Goal: Information Seeking & Learning: Check status

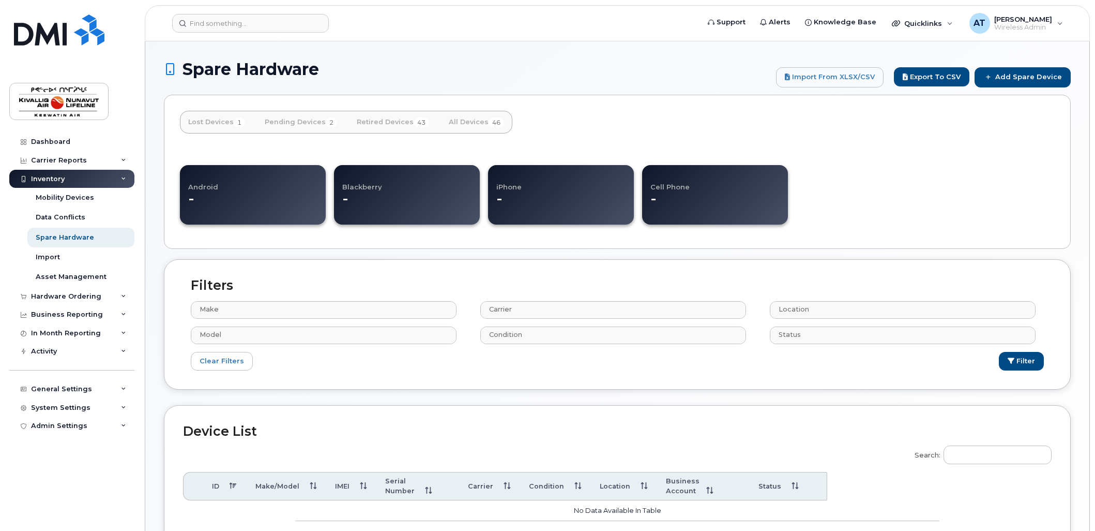
select select
click at [44, 291] on div "Hardware Ordering" at bounding box center [71, 296] width 125 height 19
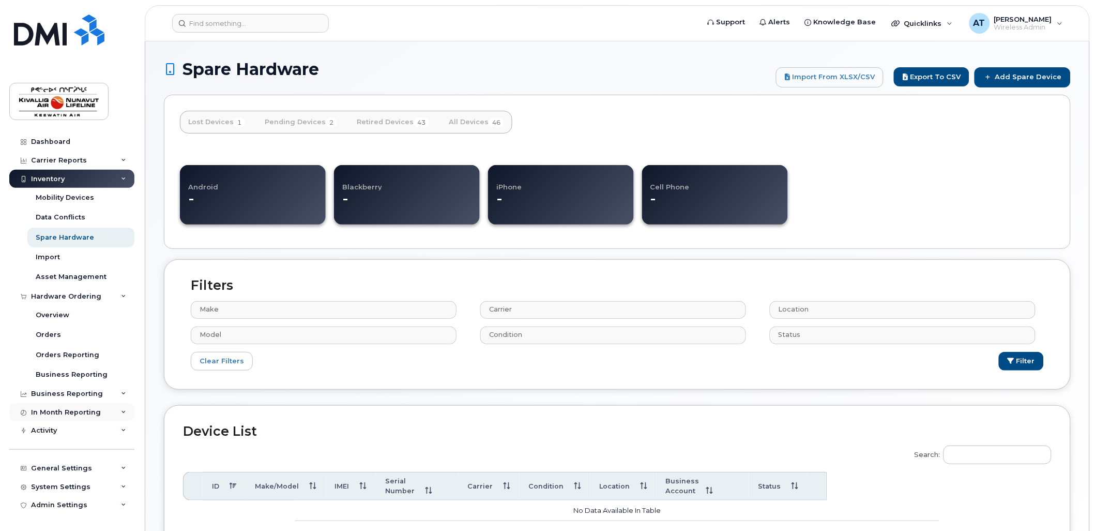
click at [83, 410] on div "In Month Reporting" at bounding box center [66, 412] width 70 height 8
click at [81, 386] on div "Business Reporting" at bounding box center [71, 393] width 125 height 19
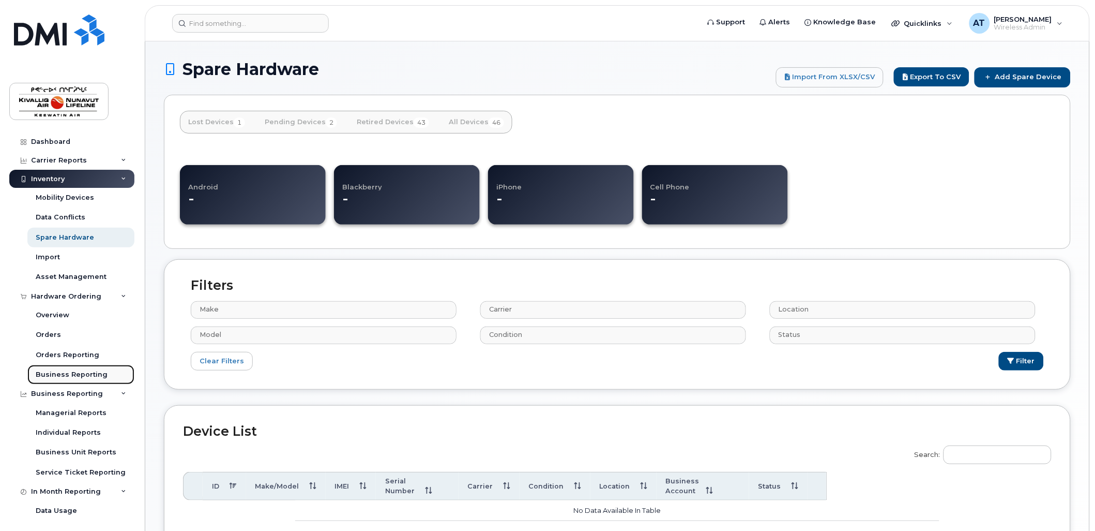
click at [83, 369] on link "Business Reporting" at bounding box center [80, 375] width 107 height 20
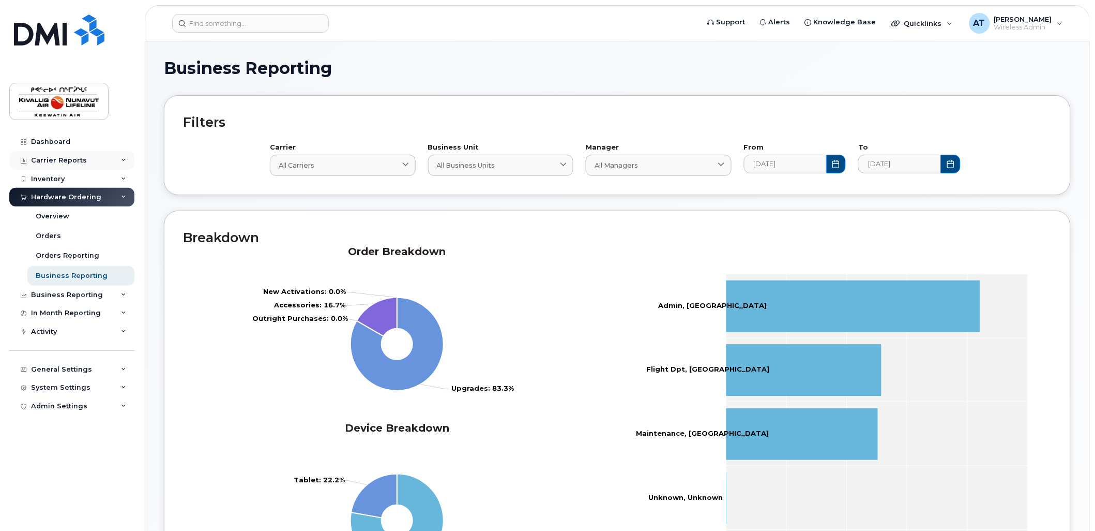
click at [50, 159] on div "Carrier Reports" at bounding box center [59, 160] width 56 height 8
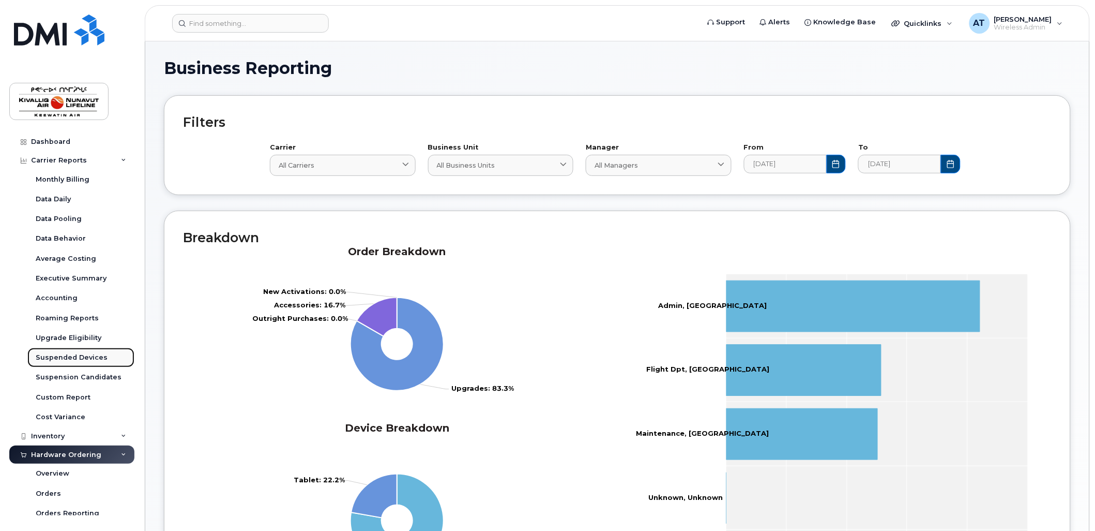
click at [60, 356] on div "Suspended Devices" at bounding box center [72, 357] width 72 height 9
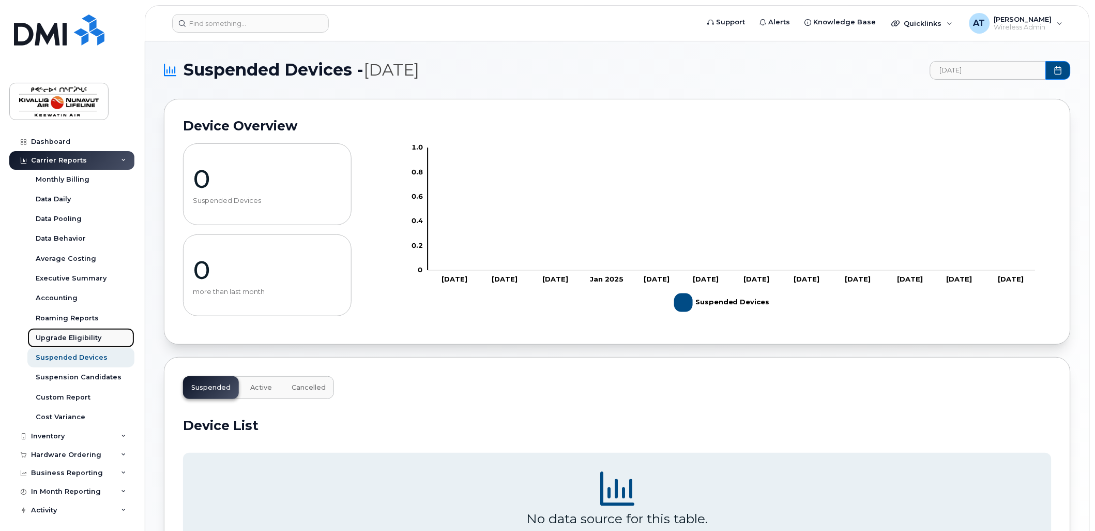
click at [59, 337] on div "Upgrade Eligibility" at bounding box center [69, 337] width 66 height 9
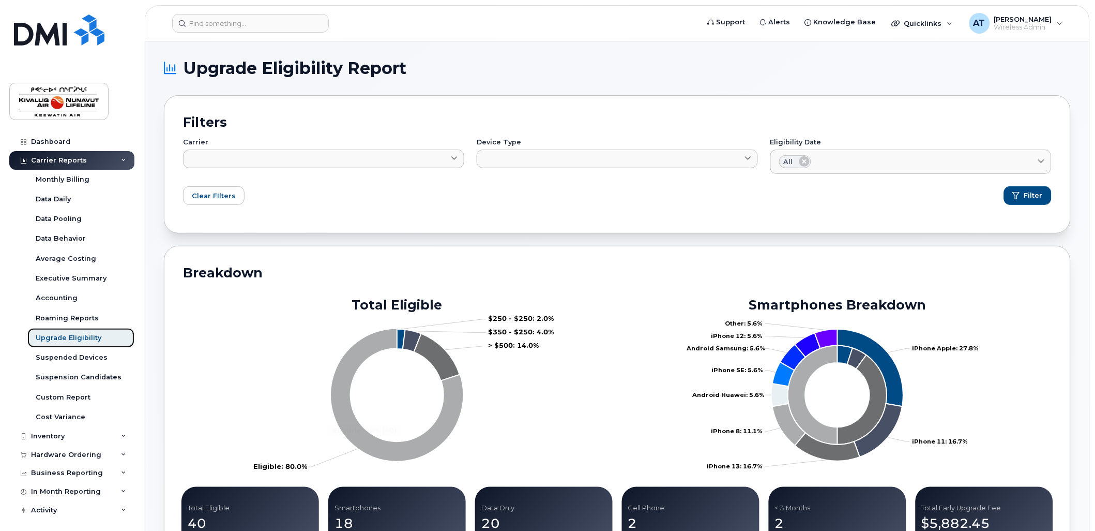
scroll to position [421, 0]
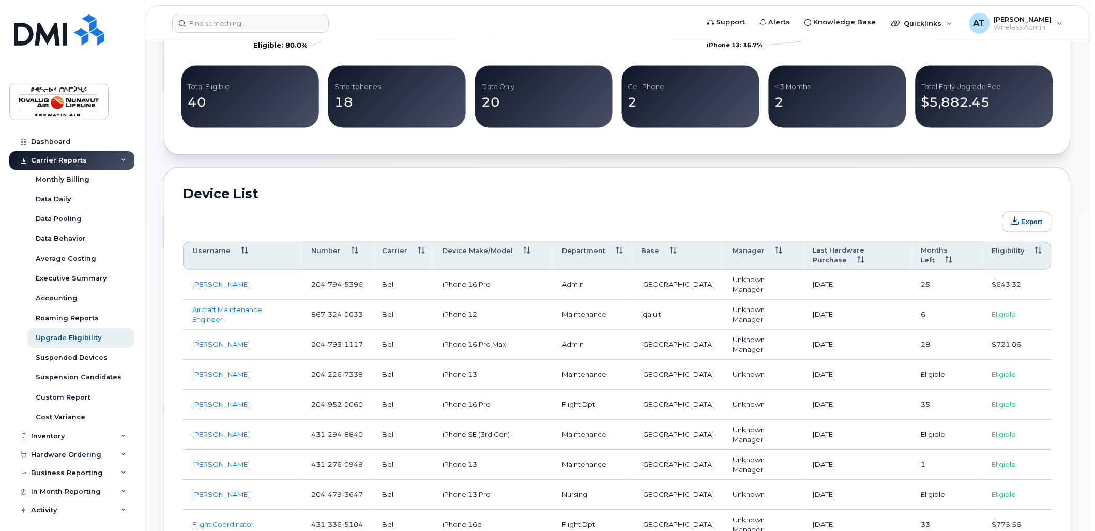
click at [1013, 395] on td "Eligible" at bounding box center [1017, 405] width 69 height 30
click at [1009, 397] on td "Eligible" at bounding box center [1017, 405] width 69 height 30
click at [1012, 457] on td "Eligible" at bounding box center [1017, 465] width 69 height 30
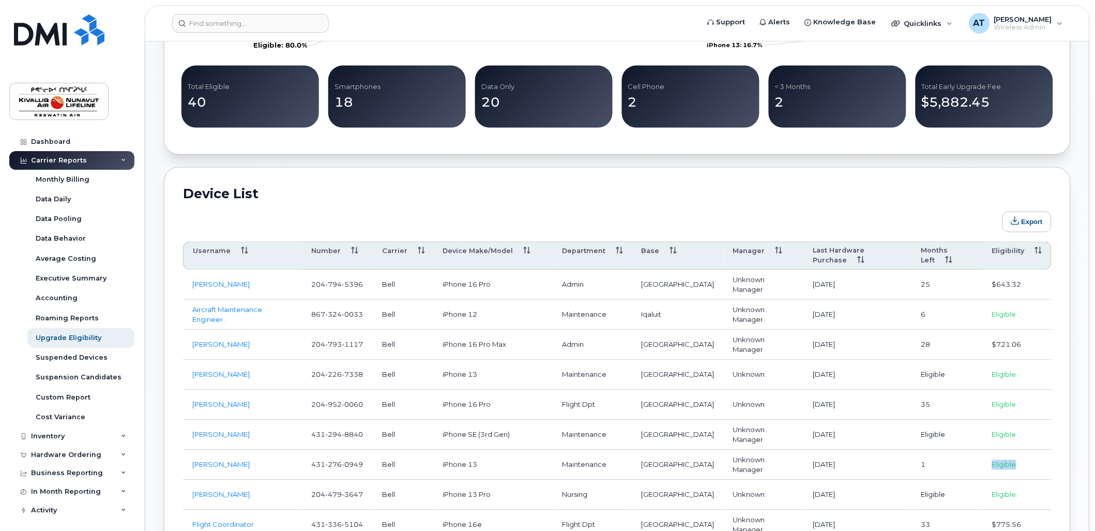
click at [1012, 457] on td "Eligible" at bounding box center [1017, 465] width 69 height 30
drag, startPoint x: 826, startPoint y: 456, endPoint x: 474, endPoint y: 446, distance: 352.4
click at [475, 450] on tr "Dean Bishop 431 276 0949 Bell iPhone 13 Maintenance Winnipeg Unknown Manager 20…" at bounding box center [617, 465] width 869 height 30
drag, startPoint x: 474, startPoint y: 446, endPoint x: 461, endPoint y: 447, distance: 12.5
click at [462, 450] on td "iPhone 13" at bounding box center [493, 465] width 119 height 30
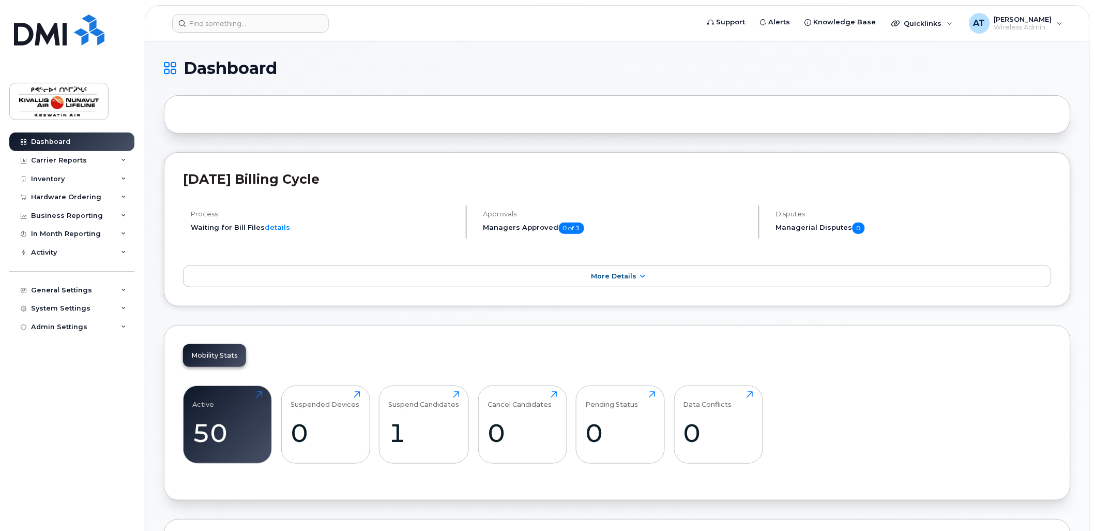
scroll to position [421, 0]
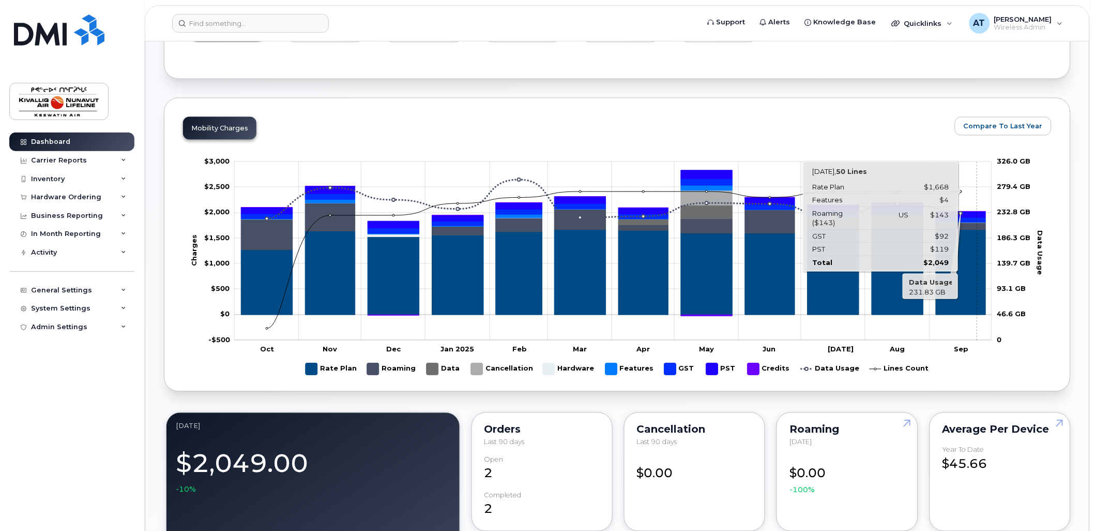
click at [977, 255] on icon "Rate Plan" at bounding box center [962, 272] width 50 height 85
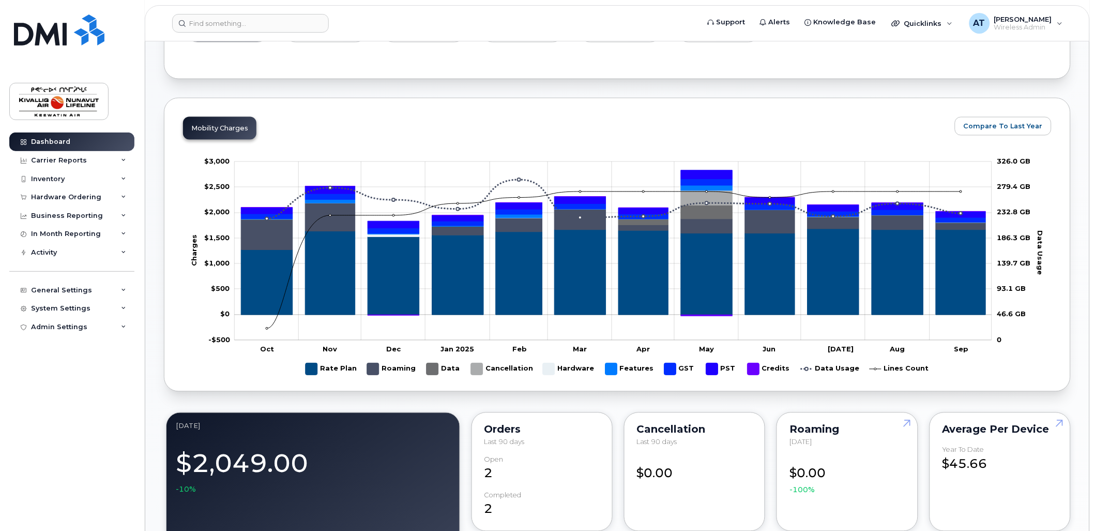
click at [532, 109] on div "Mobility Charges Compare To Last Year Zoom Out Charges $1,000 -$1,500 -$1,000 -…" at bounding box center [617, 245] width 907 height 294
